Goal: Task Accomplishment & Management: Manage account settings

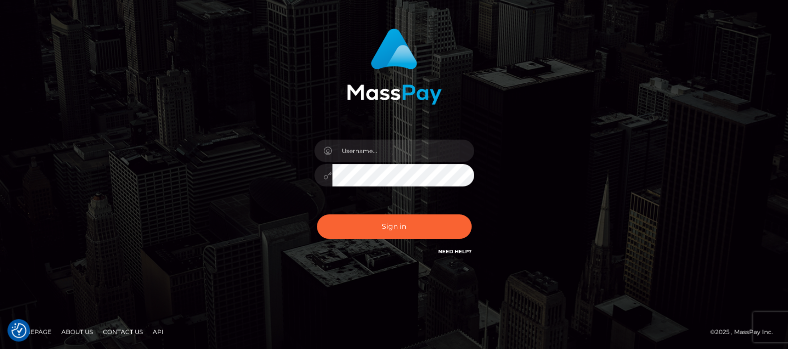
scroll to position [54, 0]
type input "[DOMAIN_NAME]"
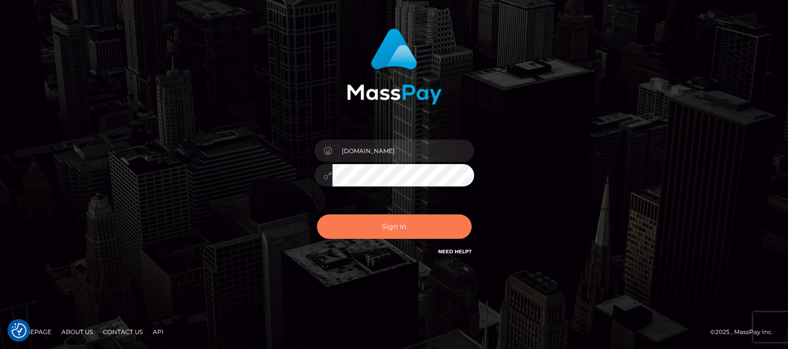
click at [396, 224] on button "Sign in" at bounding box center [394, 227] width 155 height 24
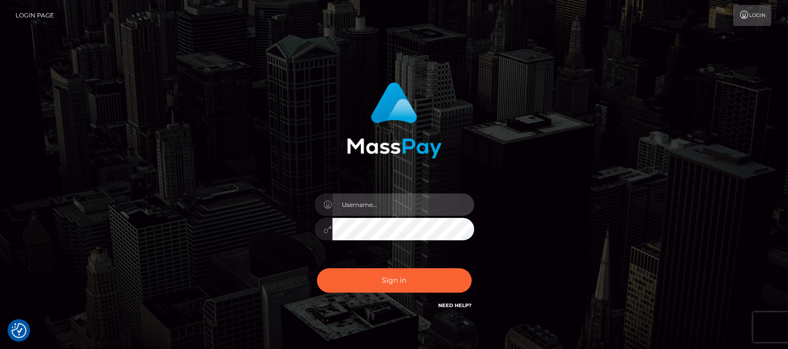
click at [355, 206] on input "text" at bounding box center [403, 205] width 142 height 22
type input "[DOMAIN_NAME]"
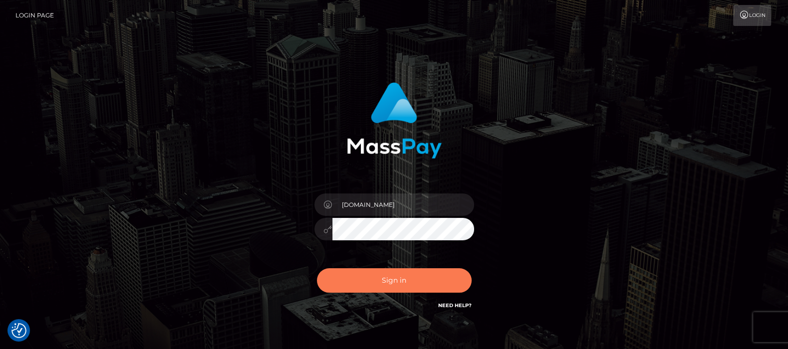
click at [390, 281] on button "Sign in" at bounding box center [394, 281] width 155 height 24
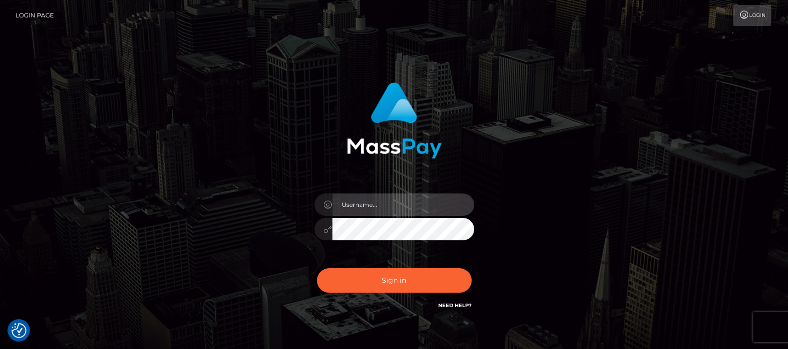
click at [425, 201] on input "text" at bounding box center [403, 205] width 142 height 22
type input "[DOMAIN_NAME]"
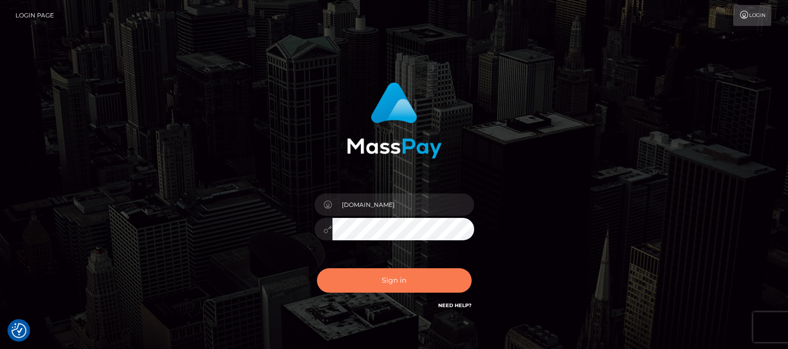
click at [383, 280] on button "Sign in" at bounding box center [394, 281] width 155 height 24
